Goal: Task Accomplishment & Management: Use online tool/utility

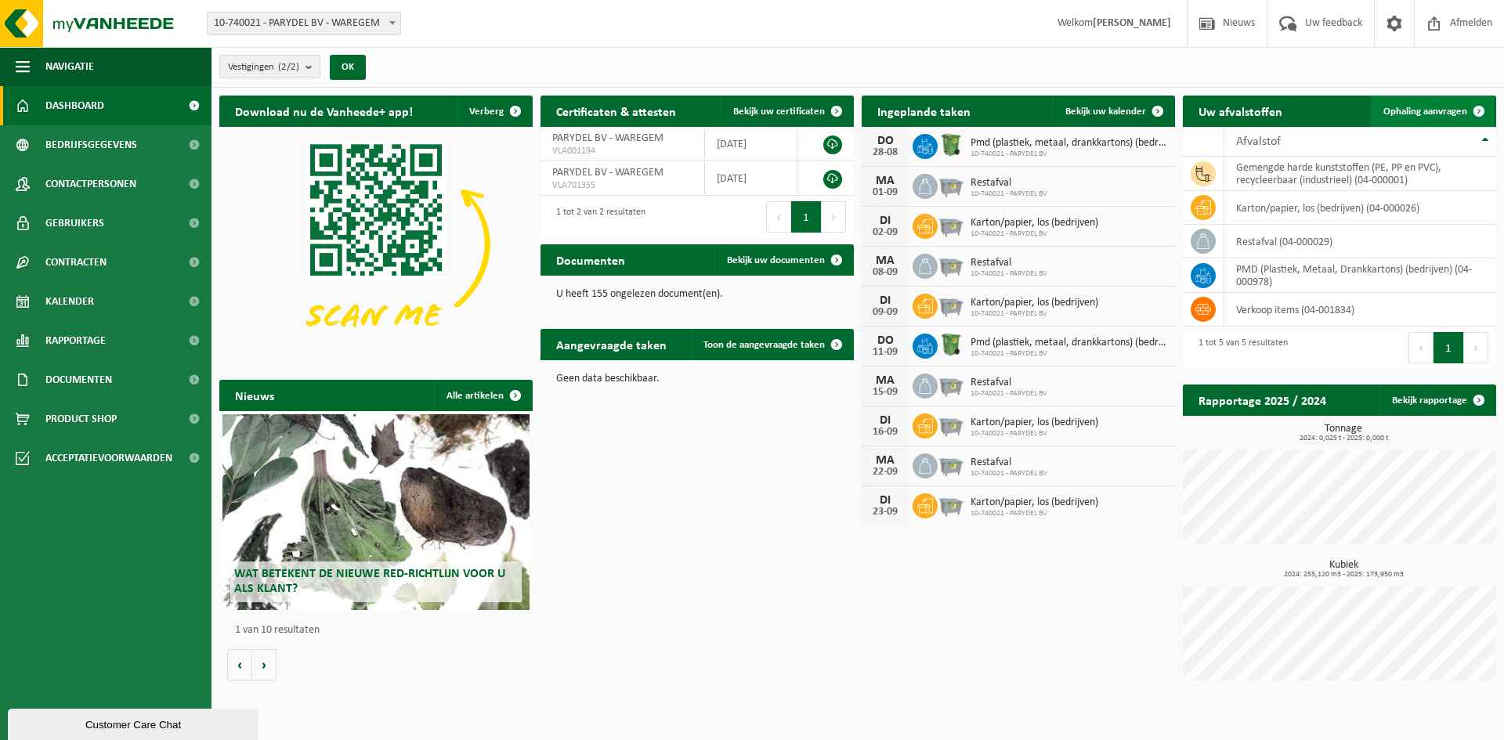
click at [1439, 110] on span "Ophaling aanvragen" at bounding box center [1425, 112] width 84 height 10
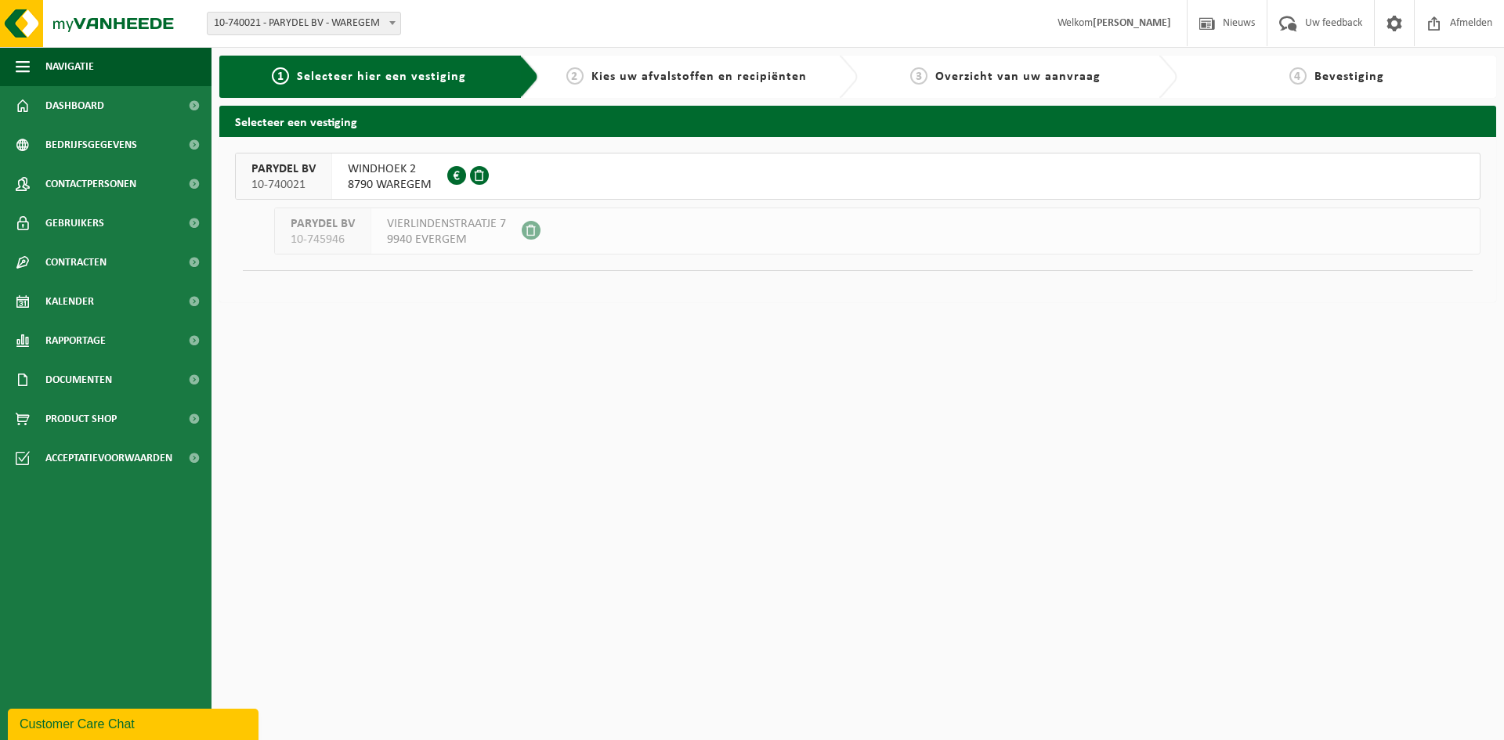
click at [311, 171] on span "PARYDEL BV" at bounding box center [283, 169] width 64 height 16
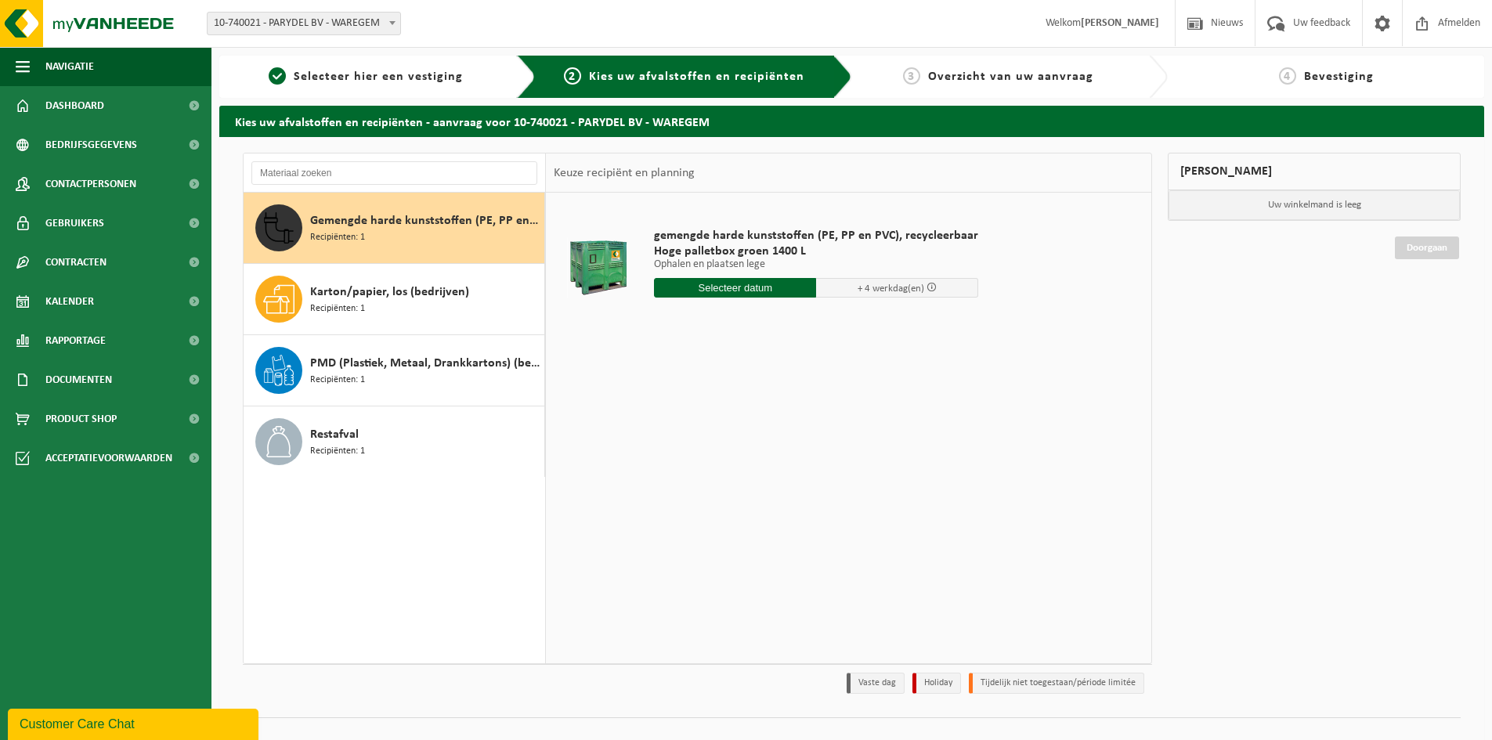
click at [738, 286] on input "text" at bounding box center [735, 288] width 162 height 20
click at [779, 477] on div "29" at bounding box center [778, 476] width 27 height 25
type input "Van 2025-08-29"
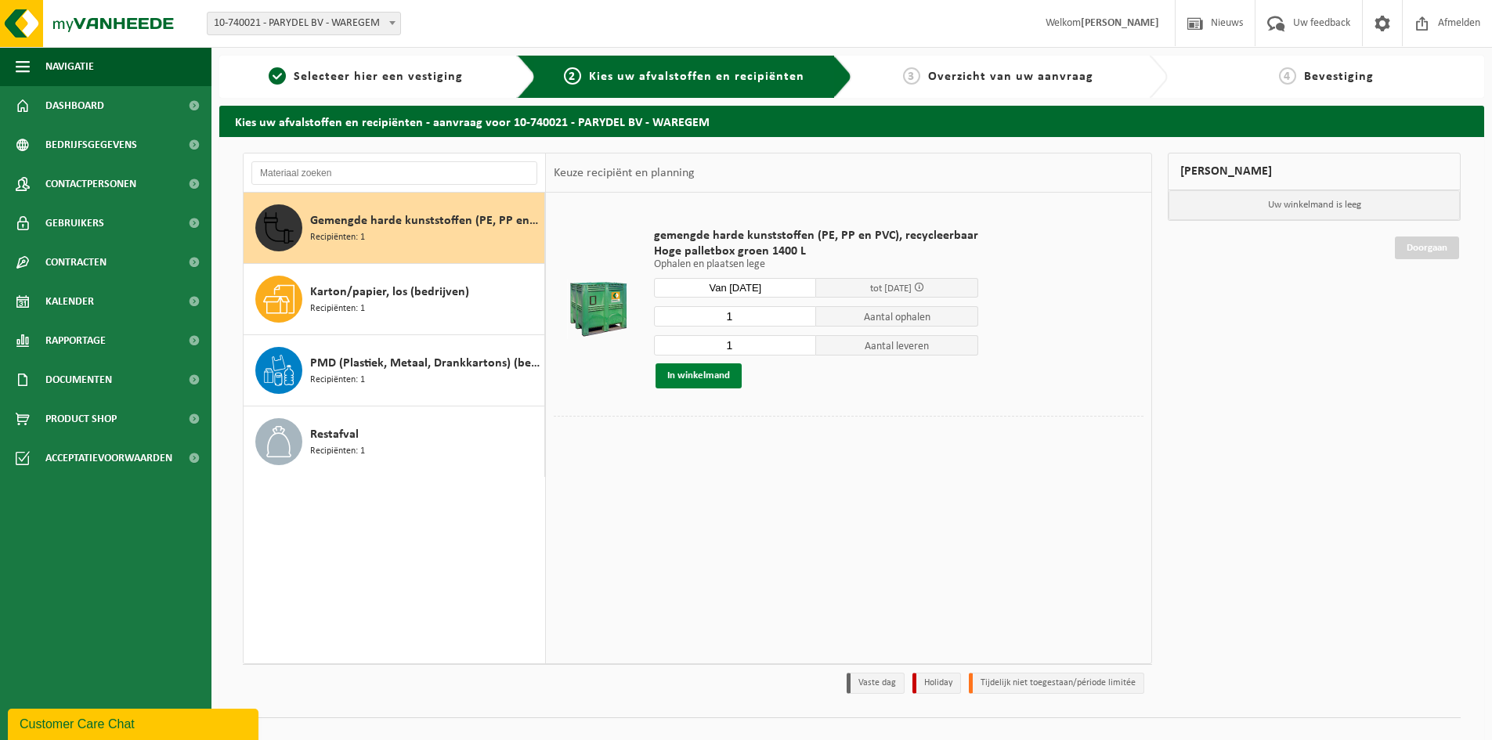
click at [688, 378] on button "In winkelmand" at bounding box center [698, 375] width 86 height 25
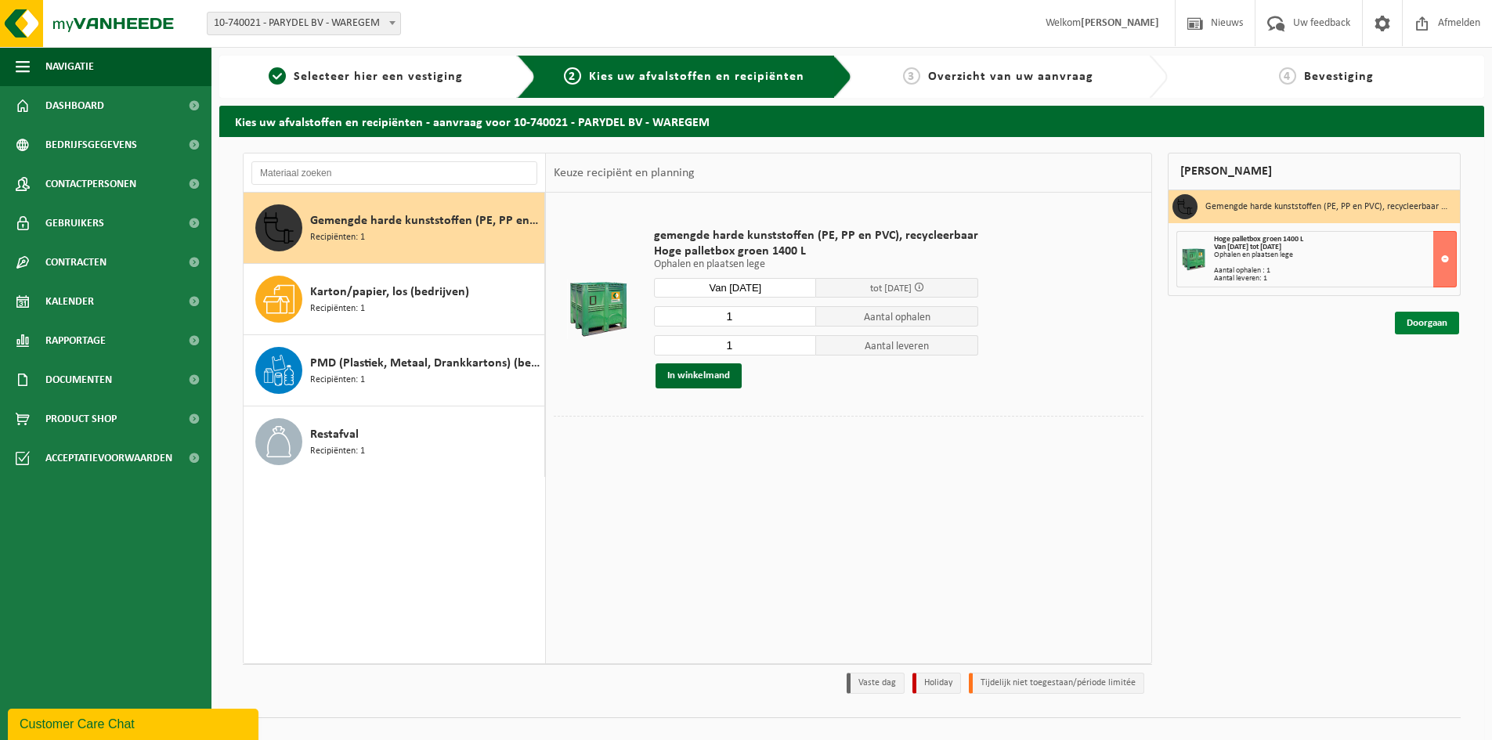
click at [1421, 321] on link "Doorgaan" at bounding box center [1427, 323] width 64 height 23
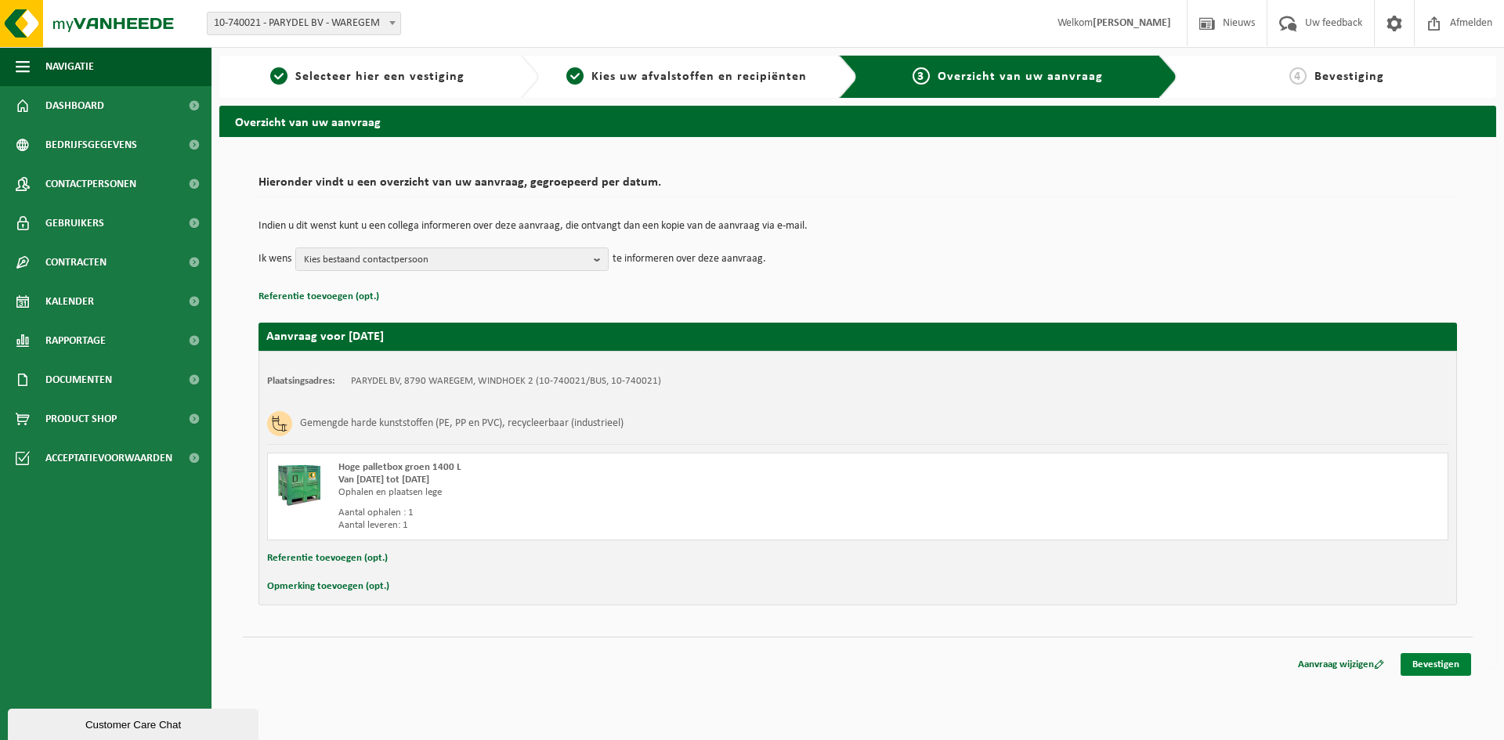
click at [1447, 663] on link "Bevestigen" at bounding box center [1435, 664] width 70 height 23
